Goal: Task Accomplishment & Management: Use online tool/utility

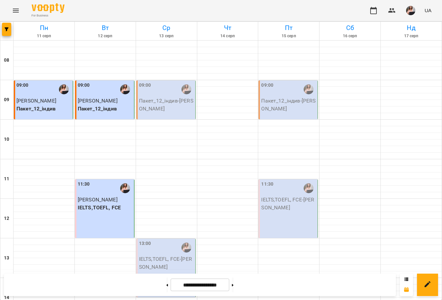
click at [155, 103] on p "Пакет_12_індив - Ткачук Ігор" at bounding box center [166, 104] width 55 height 15
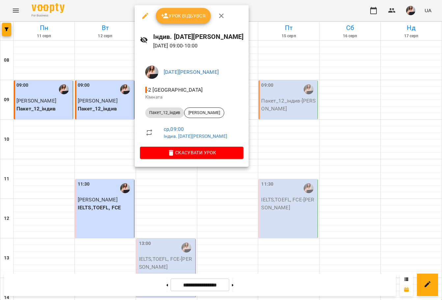
click at [176, 14] on span "Урок відбувся" at bounding box center [183, 16] width 45 height 8
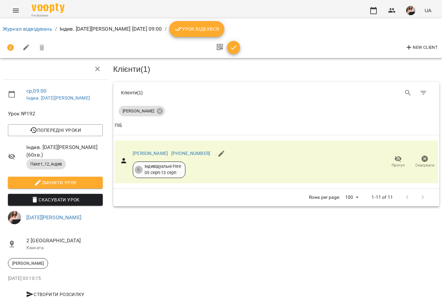
click at [235, 48] on icon "button" at bounding box center [234, 47] width 8 height 8
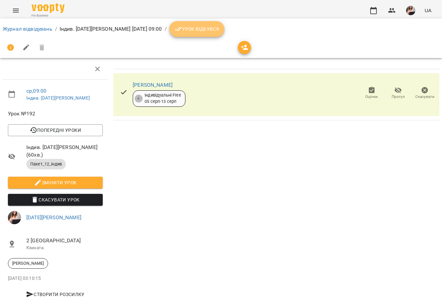
click at [219, 25] on span "Урок відбувся" at bounding box center [197, 29] width 45 height 8
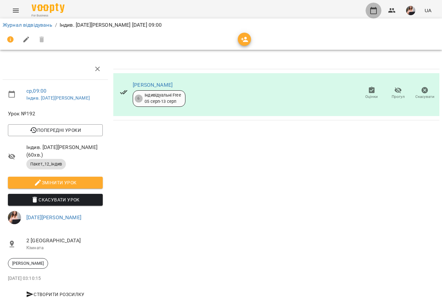
click at [372, 11] on icon "button" at bounding box center [374, 11] width 8 height 8
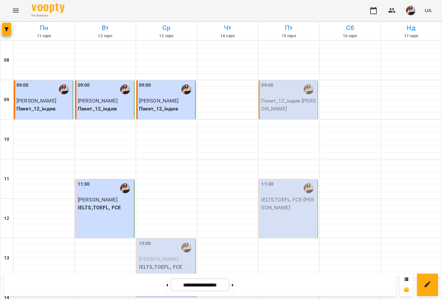
scroll to position [66, 0]
click at [170, 239] on div "13:00 [PERSON_NAME],TOEFL, FCE" at bounding box center [165, 268] width 59 height 59
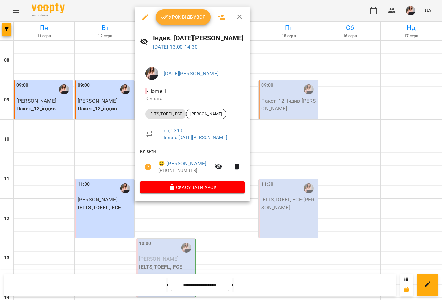
click at [202, 20] on span "Урок відбувся" at bounding box center [183, 17] width 45 height 8
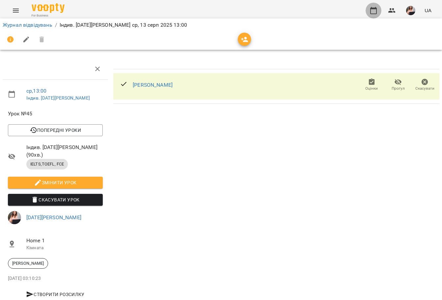
click at [374, 5] on button "button" at bounding box center [374, 11] width 16 height 16
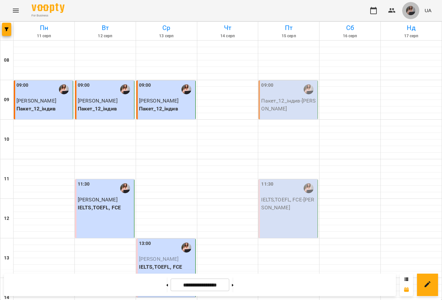
click at [407, 7] on span "button" at bounding box center [410, 10] width 9 height 9
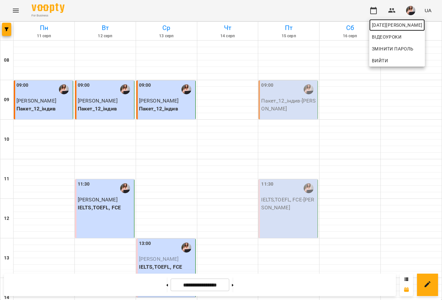
click at [398, 24] on span "[DATE][PERSON_NAME]" at bounding box center [397, 25] width 50 height 8
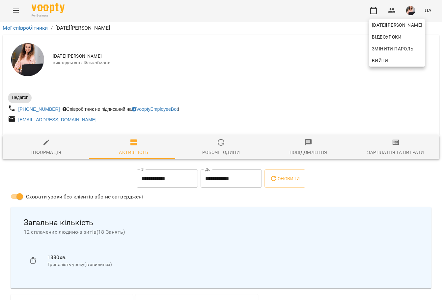
click at [390, 145] on div at bounding box center [221, 150] width 442 height 300
click at [394, 144] on icon "button" at bounding box center [396, 142] width 5 height 3
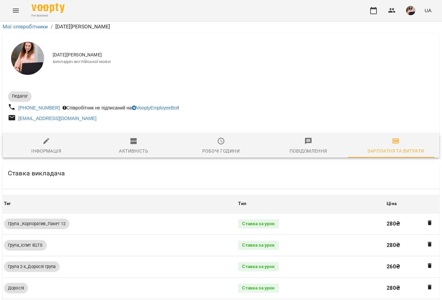
scroll to position [410, 0]
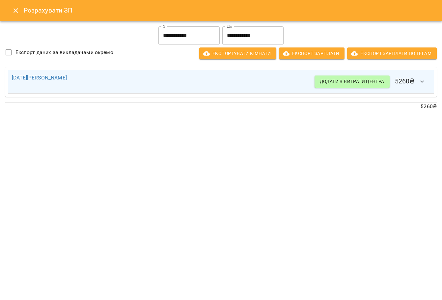
click at [17, 11] on icon "Close" at bounding box center [16, 11] width 8 height 8
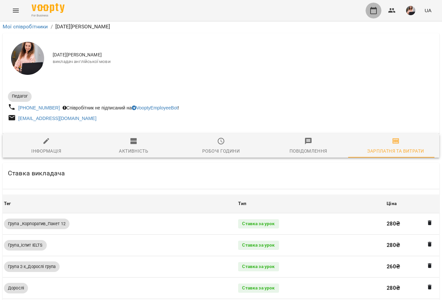
click at [375, 10] on icon "button" at bounding box center [374, 11] width 8 height 8
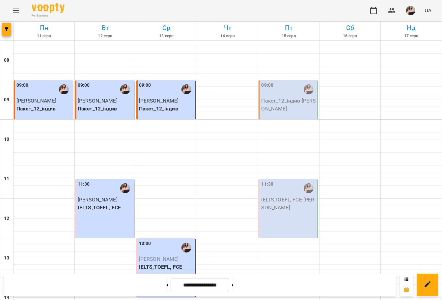
scroll to position [33, 0]
